Goal: Check status

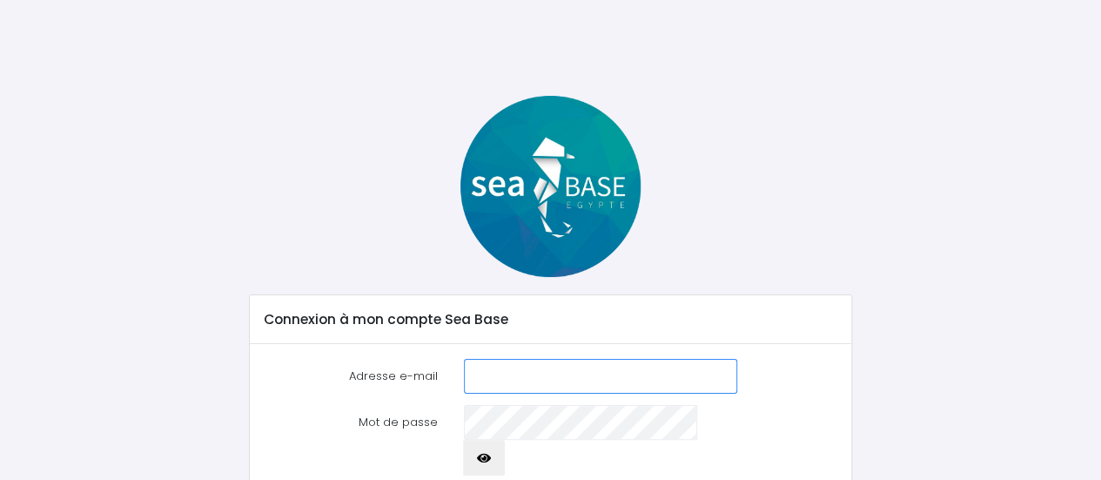
type input "[EMAIL_ADDRESS][DOMAIN_NAME]"
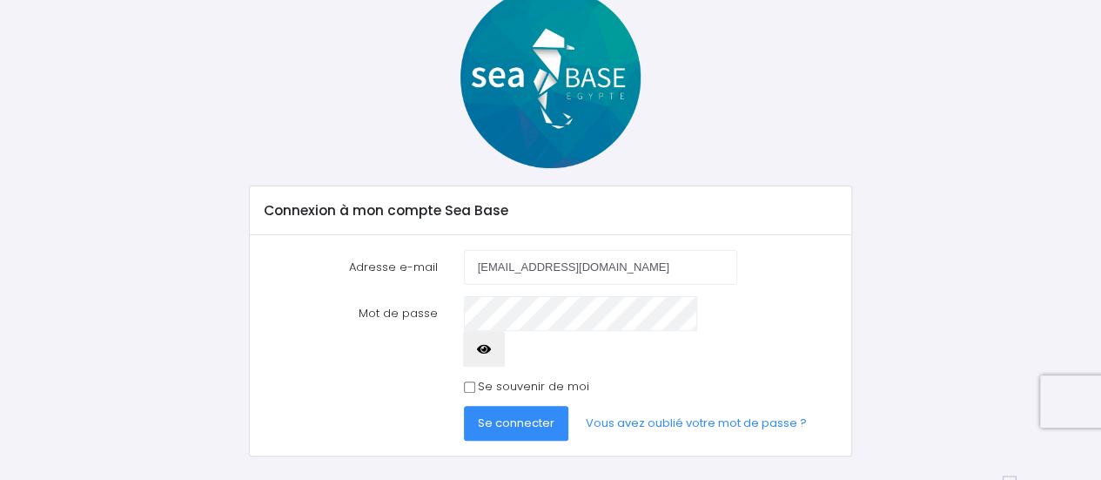
click at [533, 406] on button "Se connecter" at bounding box center [516, 423] width 104 height 35
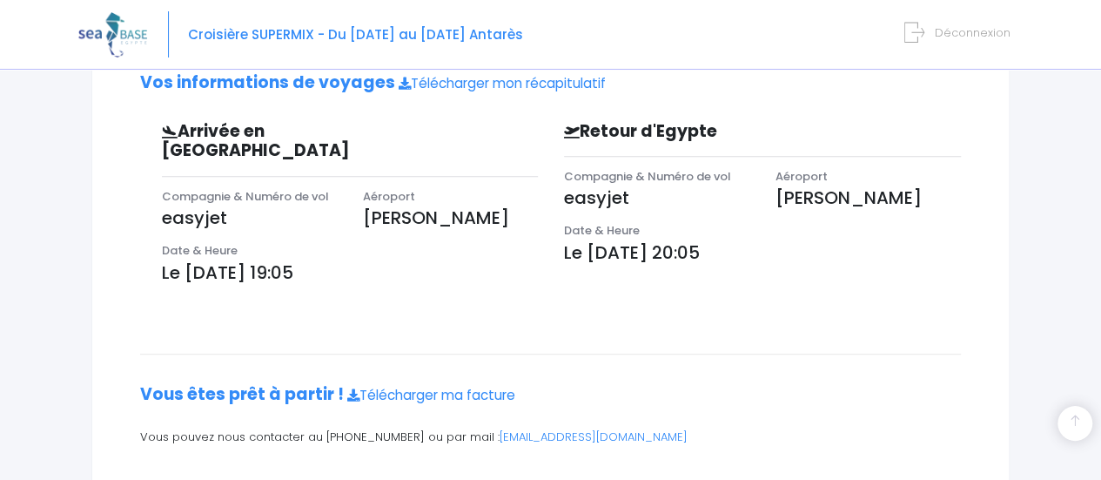
scroll to position [522, 0]
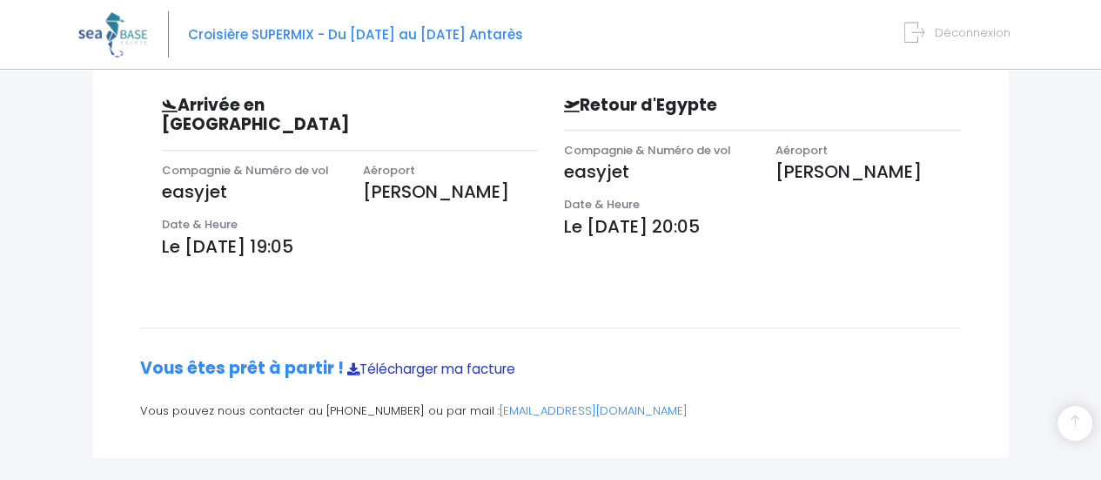
click at [455, 359] on link "Télécharger ma facture" at bounding box center [431, 368] width 168 height 18
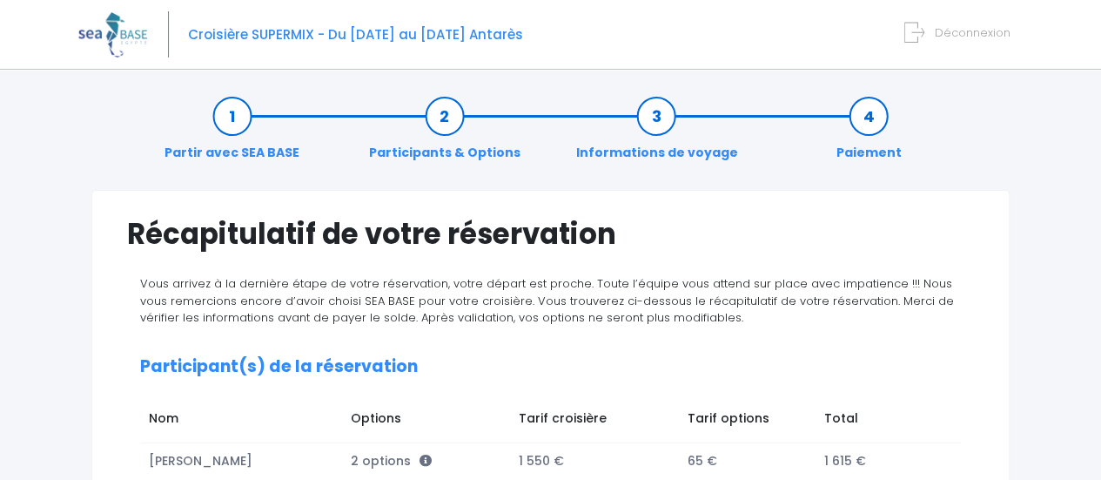
scroll to position [0, 0]
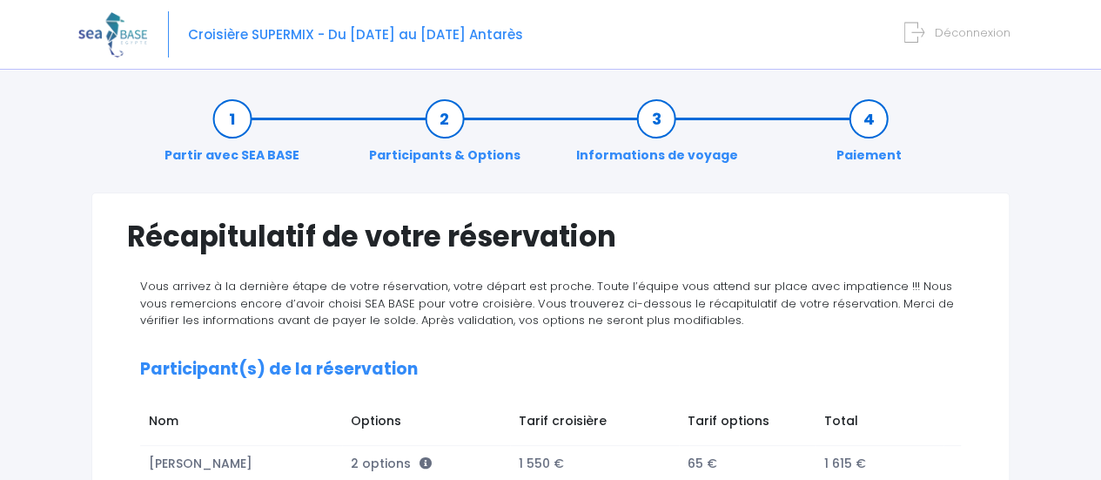
click at [229, 131] on link "Partir avec SEA BASE" at bounding box center [232, 137] width 152 height 55
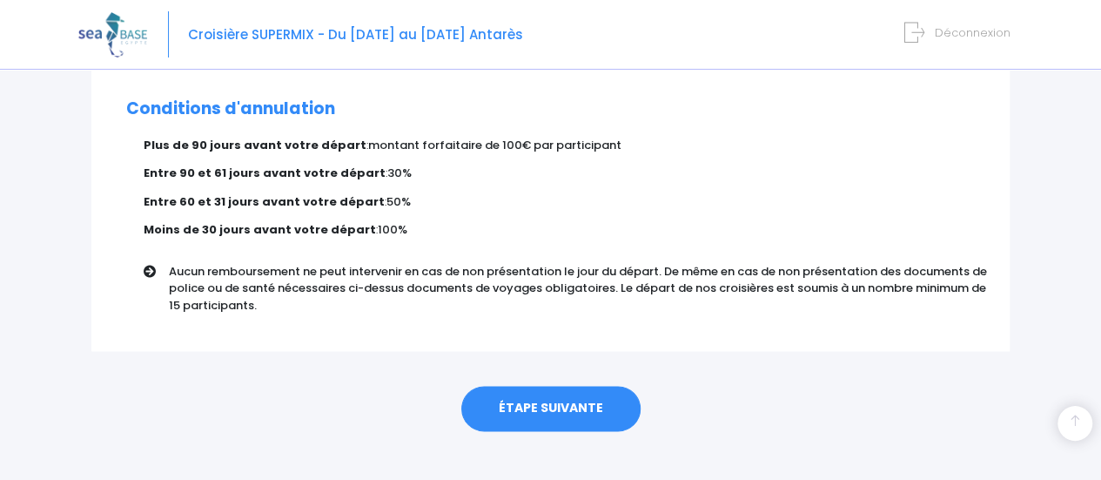
scroll to position [1147, 0]
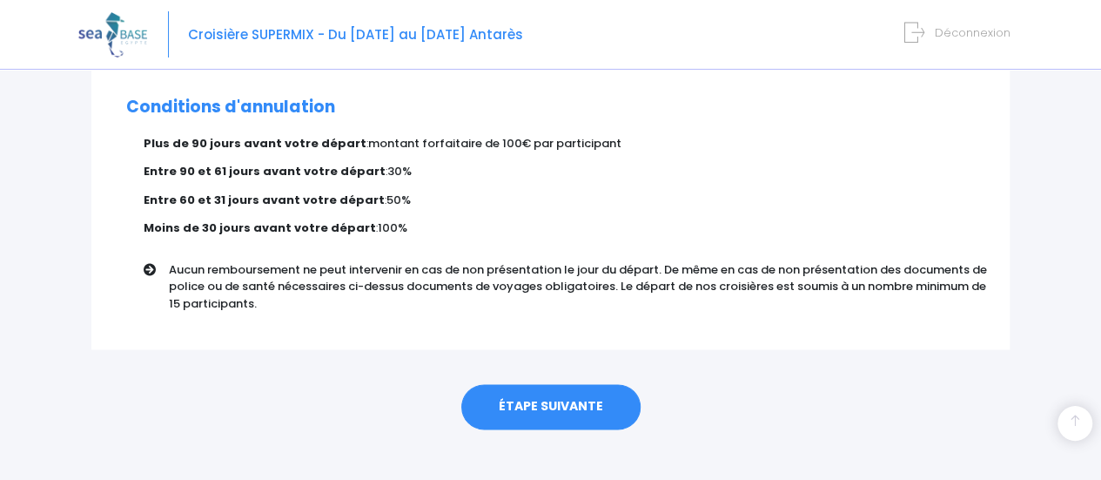
click at [552, 387] on link "ÉTAPE SUIVANTE" at bounding box center [550, 406] width 179 height 45
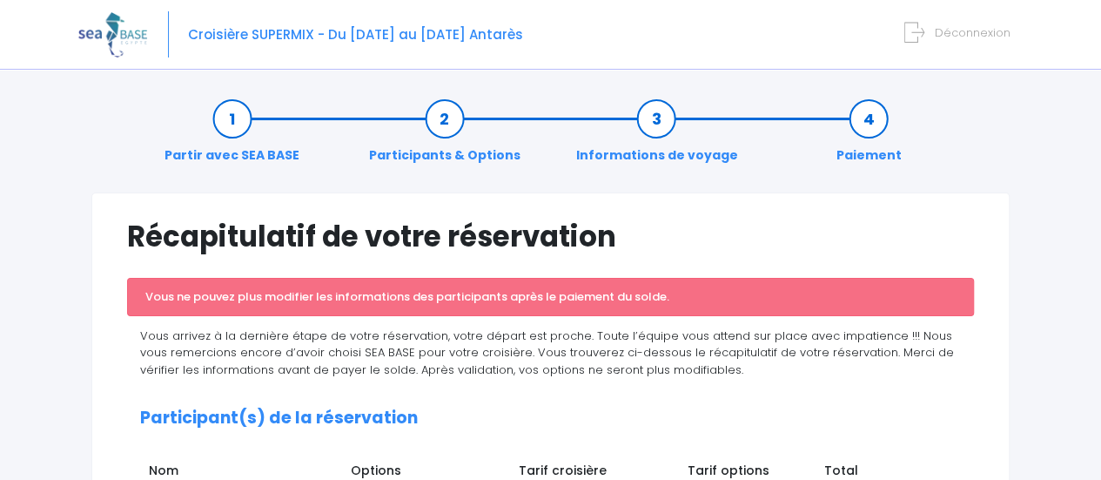
click at [762, 117] on li "Paiement" at bounding box center [868, 137] width 212 height 55
click at [661, 121] on link "Informations de voyage" at bounding box center [656, 137] width 179 height 55
click at [232, 125] on link "Partir avec SEA BASE" at bounding box center [232, 137] width 152 height 55
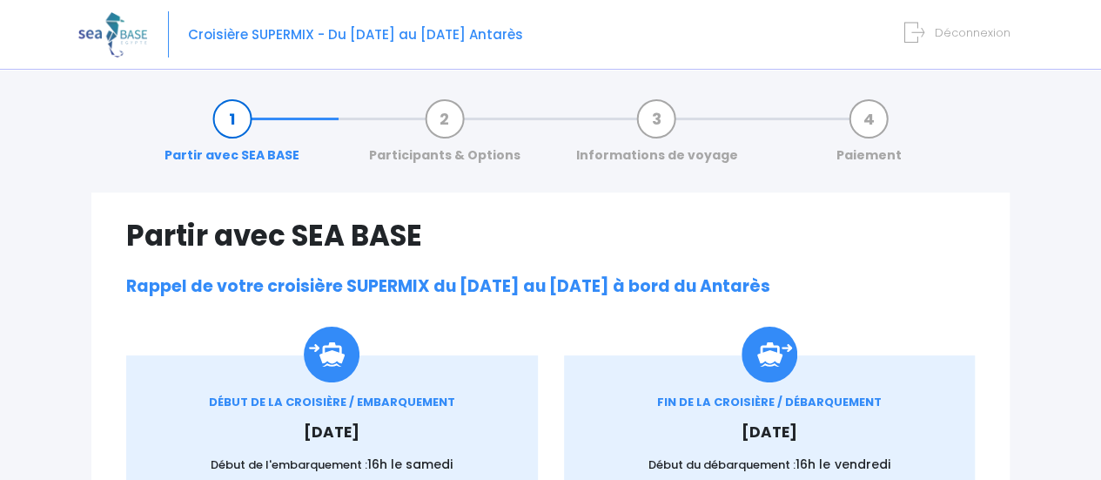
click at [936, 33] on form "Déconnexion" at bounding box center [960, 29] width 99 height 20
drag, startPoint x: 956, startPoint y: 41, endPoint x: 855, endPoint y: 15, distance: 104.3
click at [956, 34] on span "Déconnexion" at bounding box center [973, 32] width 76 height 17
